Goal: Find specific page/section: Find specific page/section

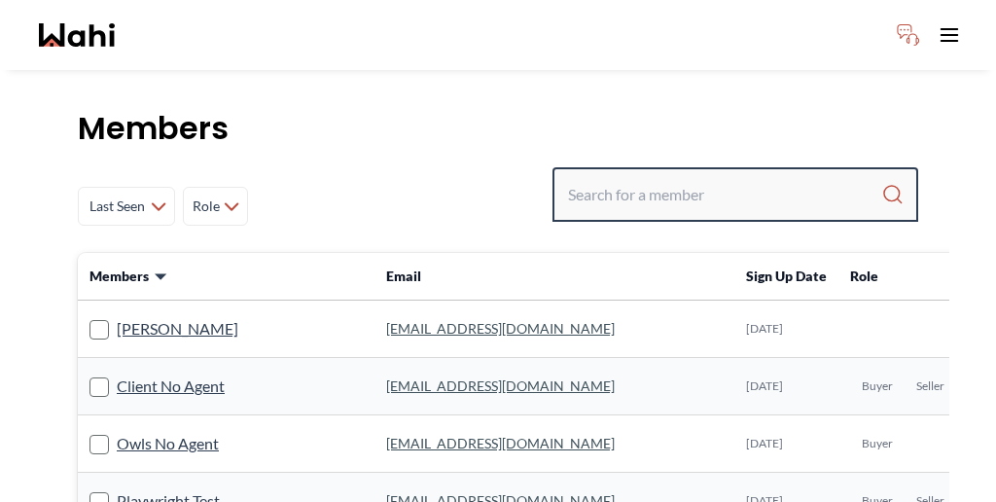
click at [702, 177] on input "Search input" at bounding box center [724, 194] width 313 height 35
paste input "CA$16,500 Surbhi Chetwani - surbhichetwani@gmail.com (Cashback) Deals Actions S…"
drag, startPoint x: 817, startPoint y: 142, endPoint x: 580, endPoint y: 146, distance: 237.3
click at [580, 167] on div "Last Seen Less day than 1 day ago 1 day ago - 3 days ago 3 days ago - 1 week ag…" at bounding box center [498, 206] width 840 height 78
type input "Surbhi Chetwani"
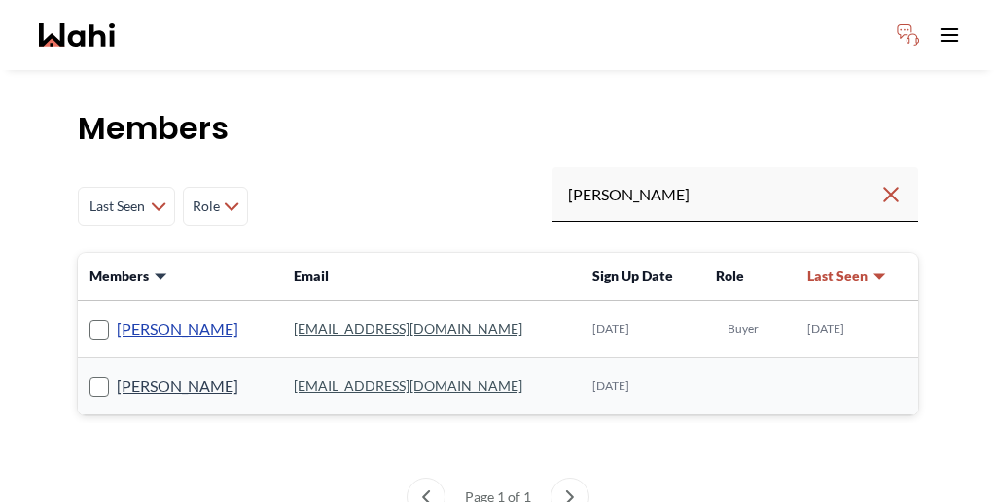
click at [160, 316] on link "Surbhi Chetwani" at bounding box center [178, 328] width 122 height 25
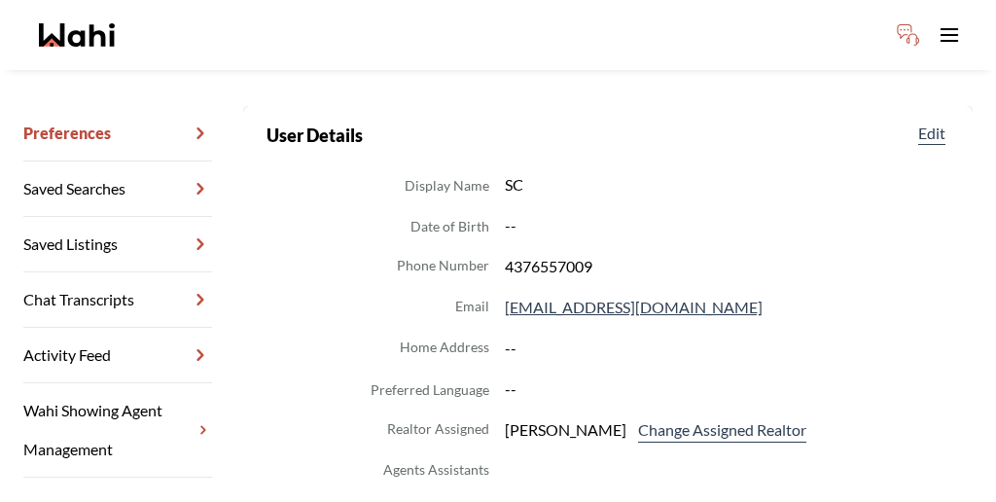
scroll to position [253, 0]
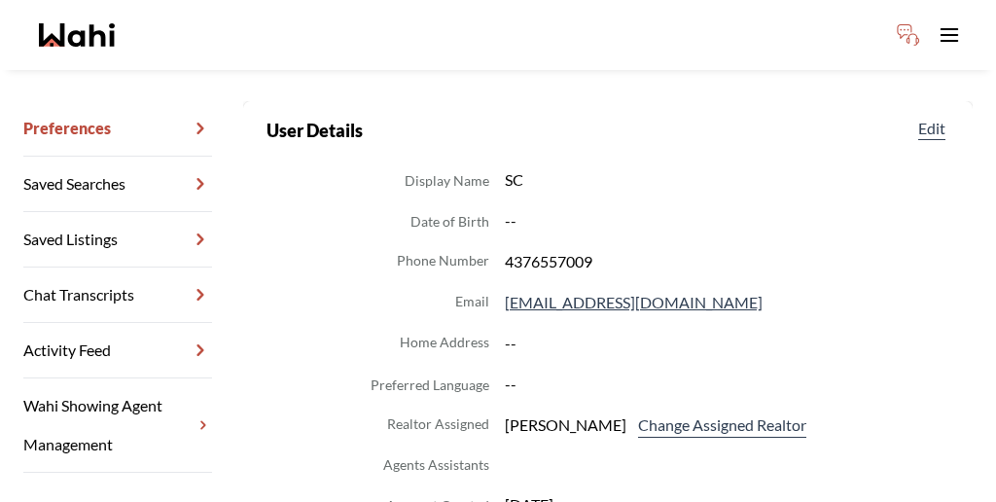
click at [117, 378] on link "Wahi Showing Agent Management" at bounding box center [117, 425] width 189 height 94
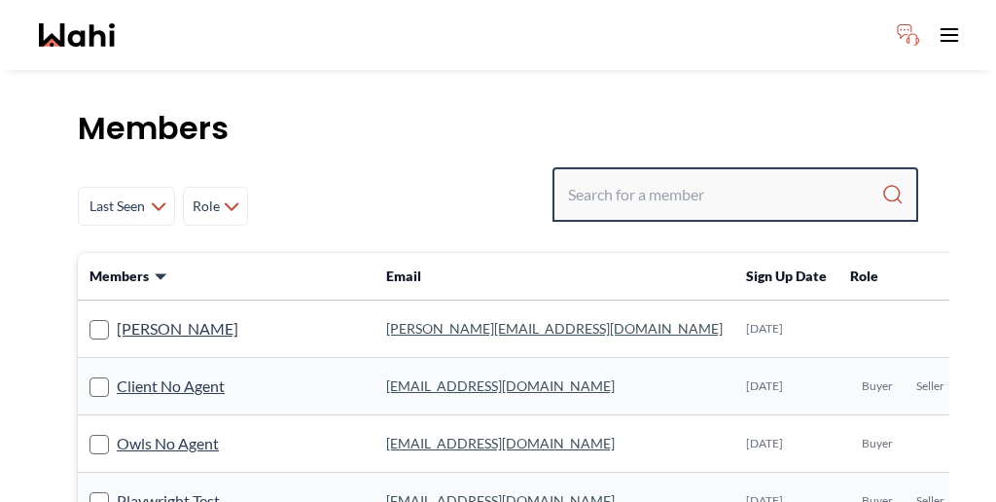
click at [692, 177] on input "Search input" at bounding box center [724, 194] width 313 height 35
paste input "CA$16,500 Surbhi Chetwani - surbhichetwani@gmail.com (Cashback) Deals Actions S…"
drag, startPoint x: 815, startPoint y: 142, endPoint x: 634, endPoint y: 148, distance: 180.9
click at [634, 167] on div "Last Seen Less day than 1 day ago 1 day ago - 3 days ago 3 days ago - 1 week ag…" at bounding box center [498, 206] width 840 height 78
type input "Surbhi Chetwani"
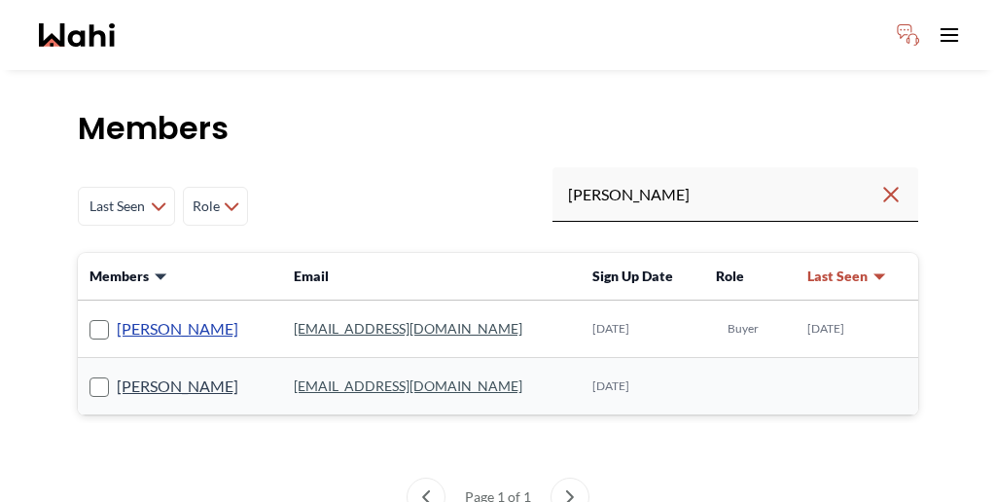
click at [154, 316] on link "Surbhi Chetwani" at bounding box center [178, 328] width 122 height 25
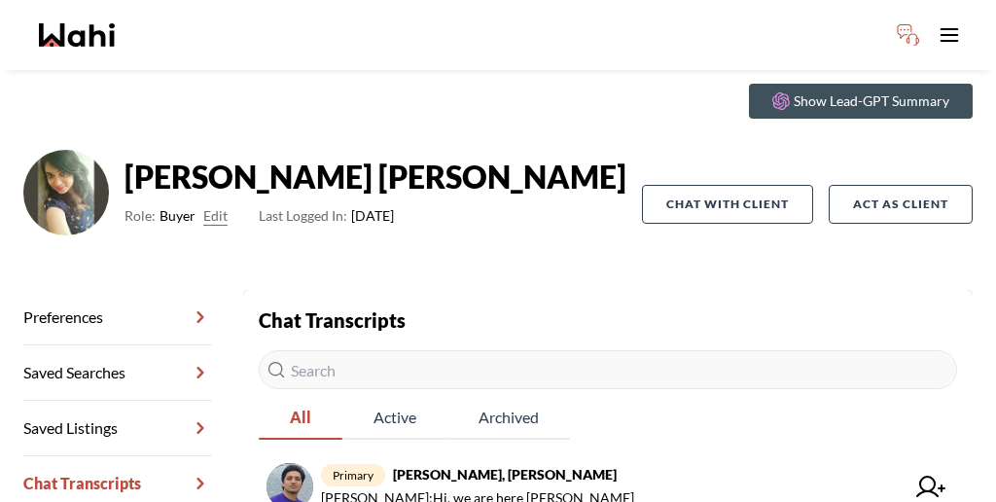
scroll to position [93, 0]
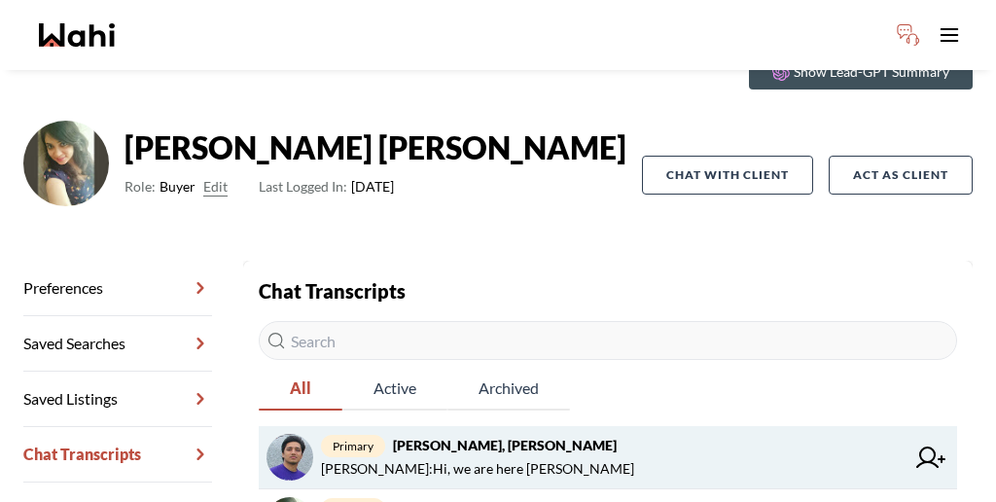
click at [445, 437] on strong "Tarun Verma, Surbhi, Wahi" at bounding box center [505, 445] width 224 height 17
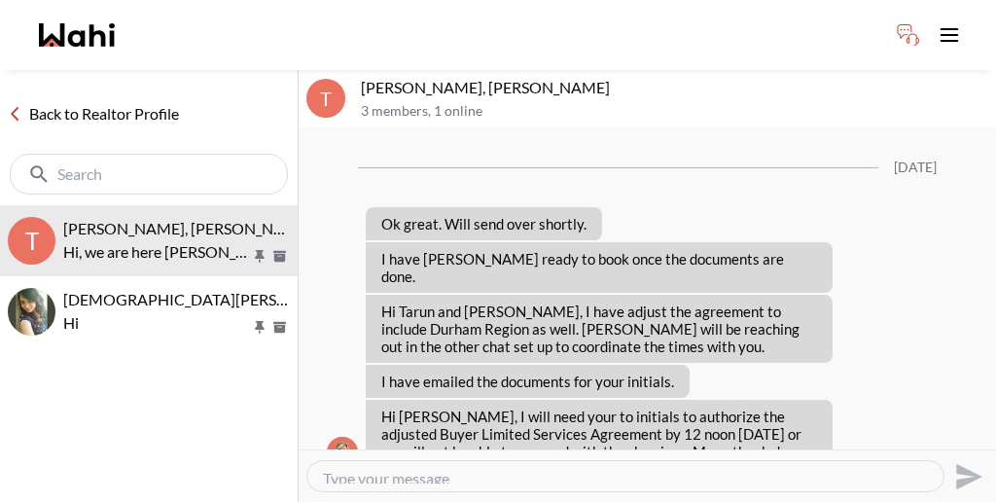
scroll to position [1631, 0]
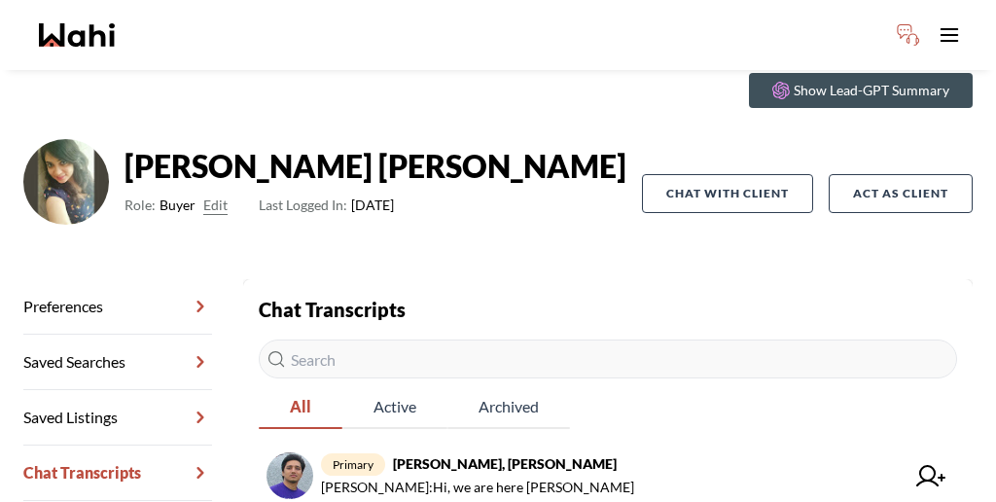
scroll to position [93, 0]
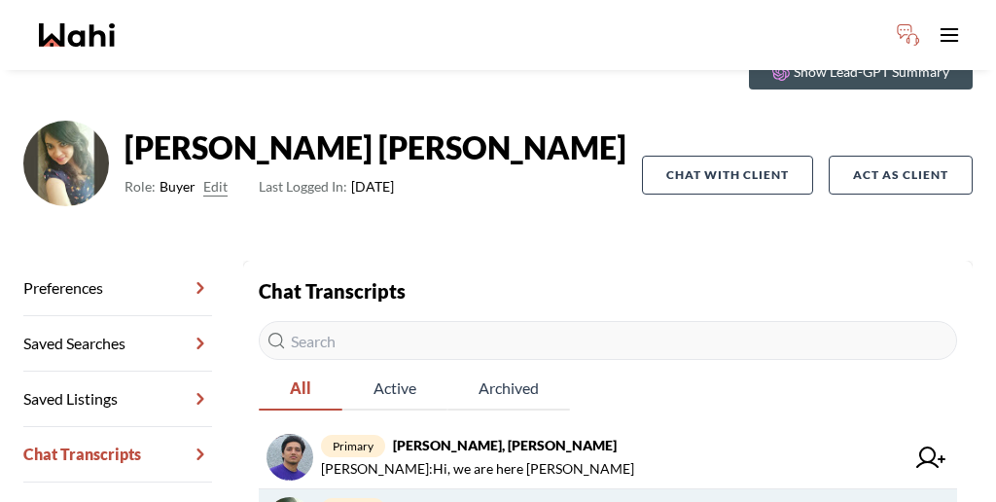
click at [418, 500] on strong "Surbhi Chetwani, Behnam" at bounding box center [579, 508] width 373 height 17
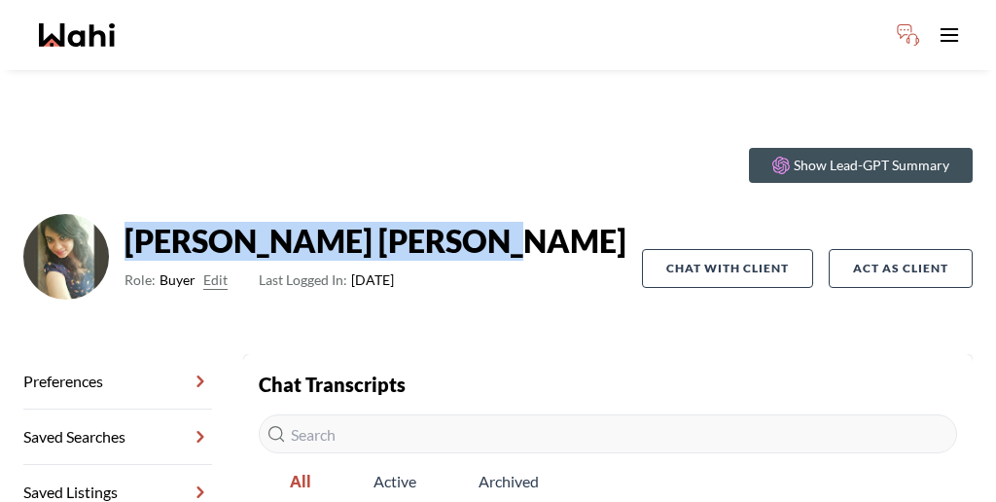
drag, startPoint x: 315, startPoint y: 181, endPoint x: 135, endPoint y: 182, distance: 179.9
click at [135, 214] on div "Surbhi Chetwani Role: Buyer Edit Last Logged In: 22 days ago" at bounding box center [332, 268] width 618 height 109
copy strong "Surbhi Chetwani"
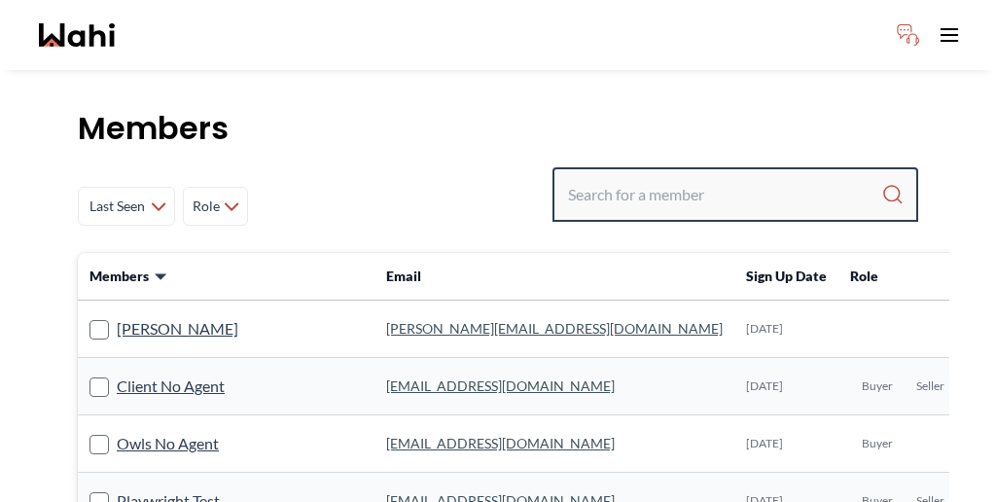
click at [692, 177] on input "Search input" at bounding box center [724, 194] width 313 height 35
paste input "Tarun Verma"
type input "Tarun Verma"
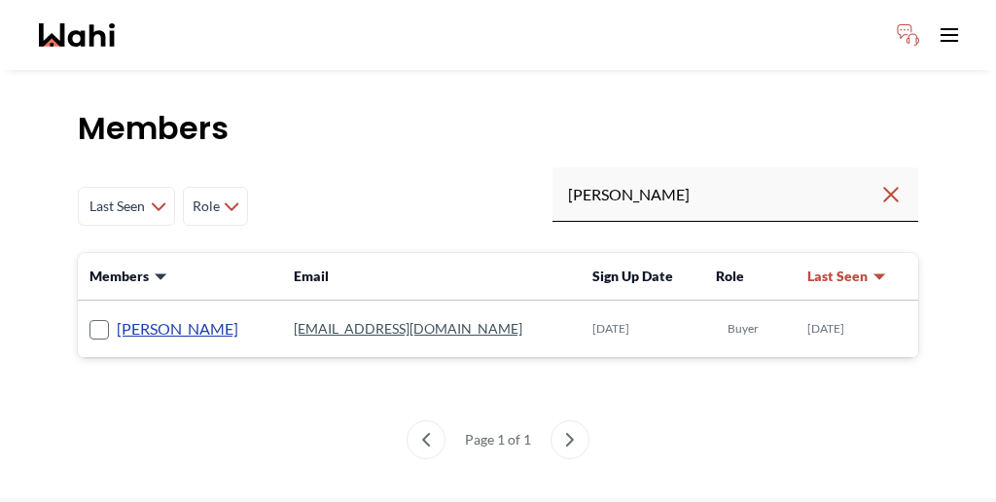
click at [138, 316] on link "Tarun Verma" at bounding box center [178, 328] width 122 height 25
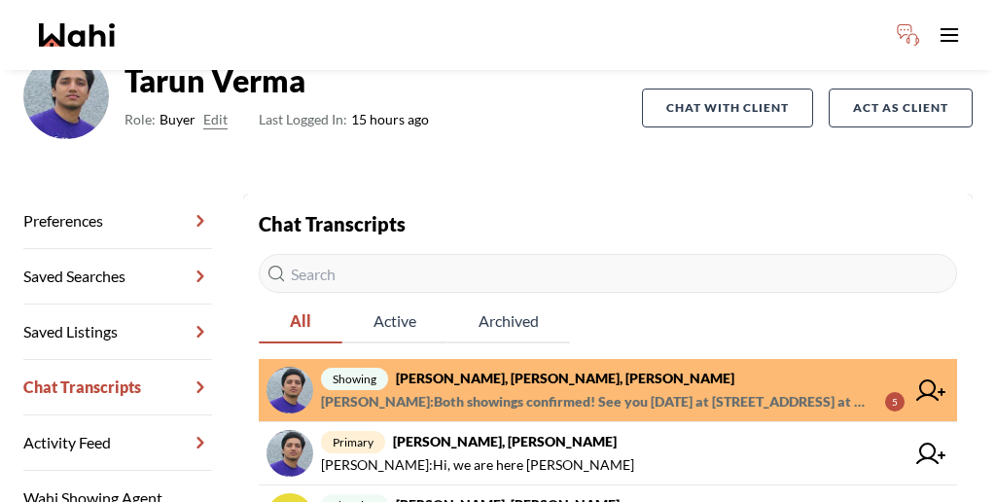
scroll to position [171, 0]
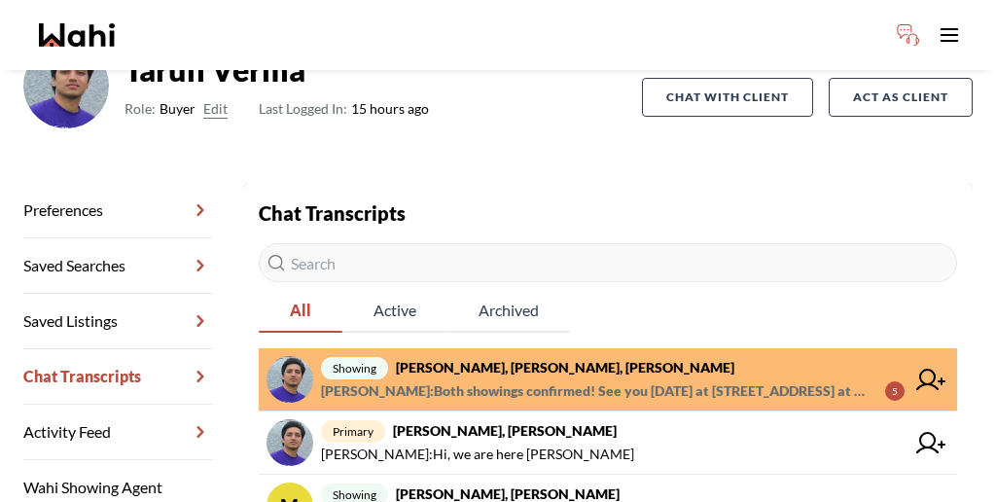
click at [534, 379] on span "Khalid Rizkana : Both showings confirmed! See you tomorrow at 2446 Poplar Cres …" at bounding box center [595, 390] width 548 height 23
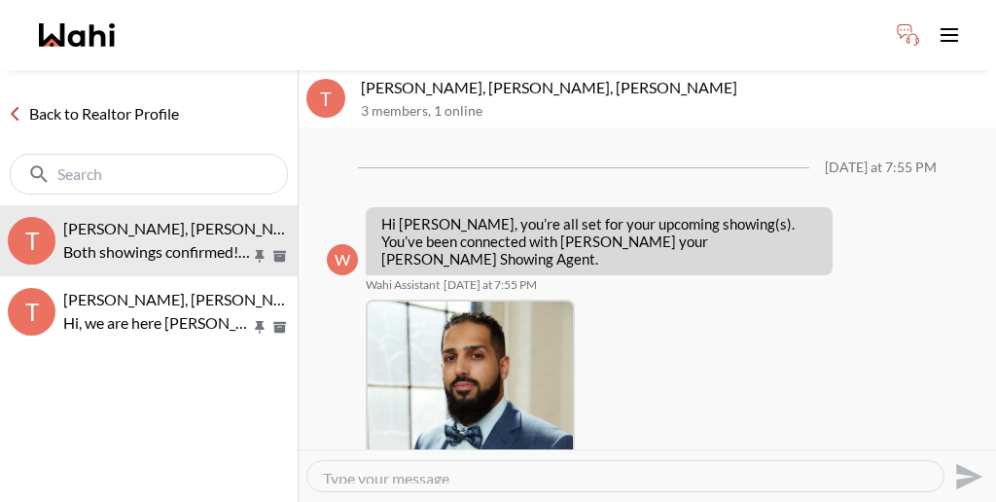
scroll to position [479, 0]
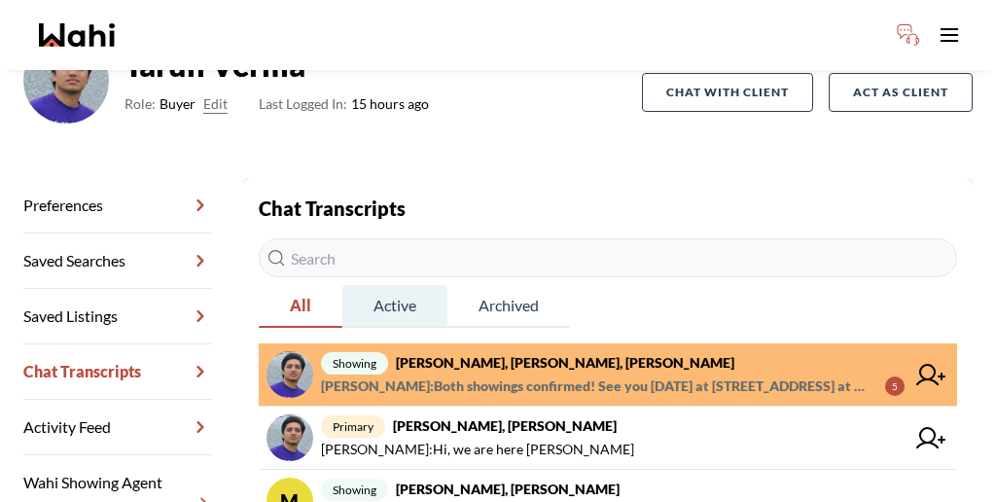
scroll to position [178, 0]
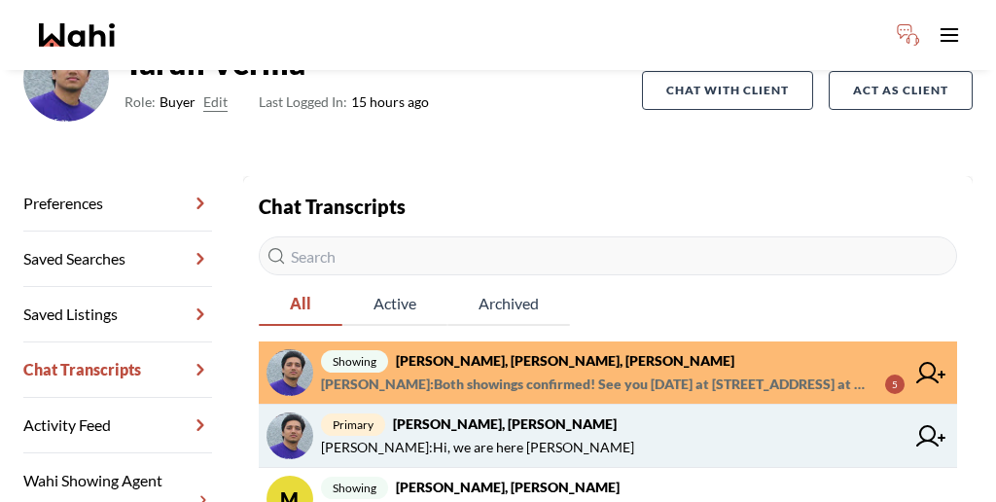
click at [524, 436] on span "Tarun Verma : Hi, we are here Faraz" at bounding box center [612, 447] width 583 height 23
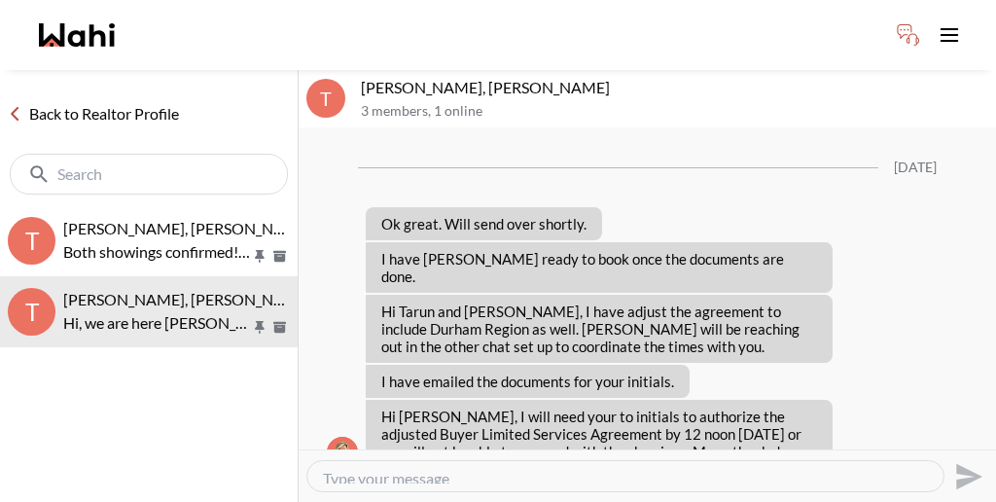
scroll to position [1631, 0]
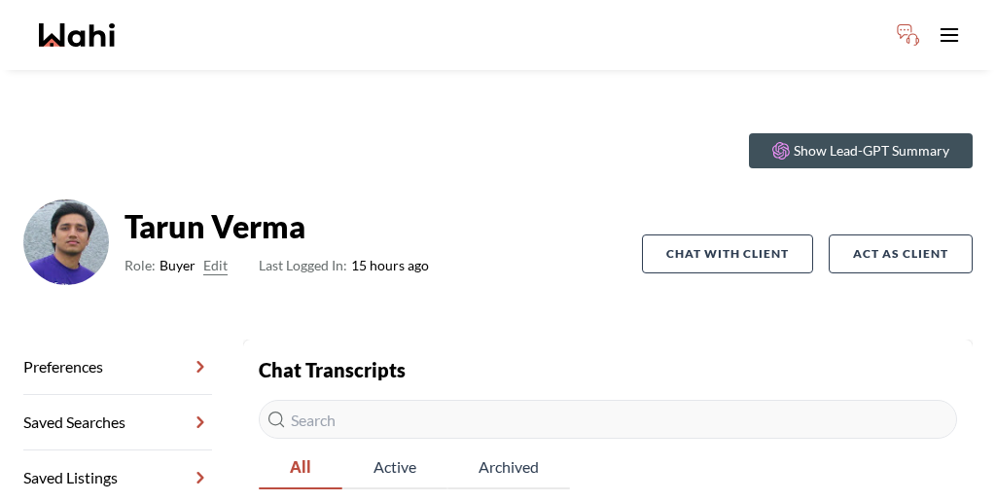
scroll to position [14, 0]
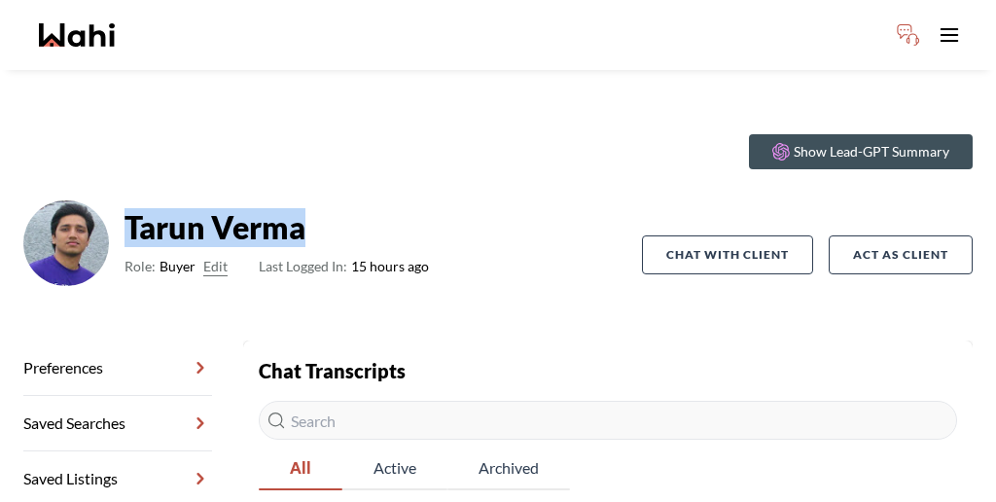
drag, startPoint x: 273, startPoint y: 172, endPoint x: 139, endPoint y: 167, distance: 134.3
click at [139, 208] on strong "Tarun Verma" at bounding box center [276, 227] width 304 height 39
copy strong "Tarun Verma"
